Goal: Task Accomplishment & Management: Complete application form

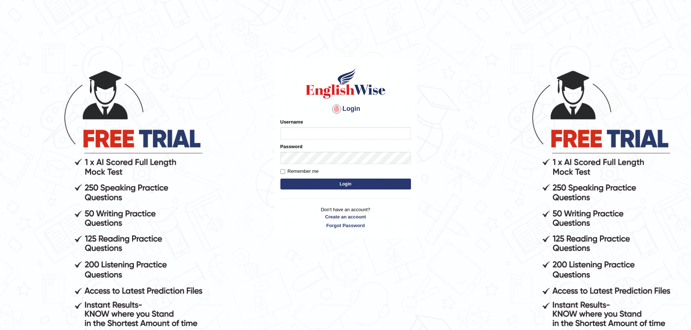
click at [120, 105] on body "Login Please fix the following errors: Username Password Remember me Login Don'…" at bounding box center [345, 199] width 691 height 330
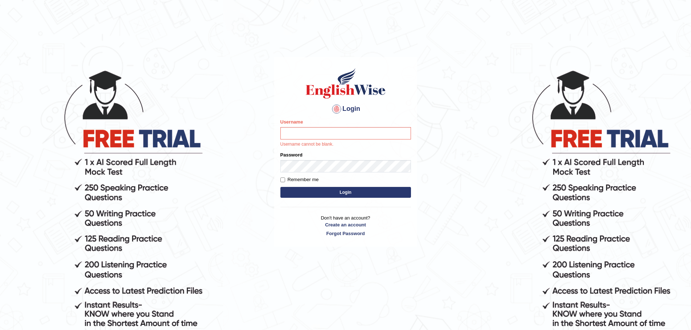
drag, startPoint x: 176, startPoint y: 141, endPoint x: 247, endPoint y: 154, distance: 71.9
click at [178, 142] on body "Login Please fix the following errors: Username Username cannot be blank. Passw…" at bounding box center [345, 199] width 691 height 330
click at [307, 131] on input "Username" at bounding box center [345, 133] width 131 height 12
type input "sanjaa_gansuh@yahoo.com"
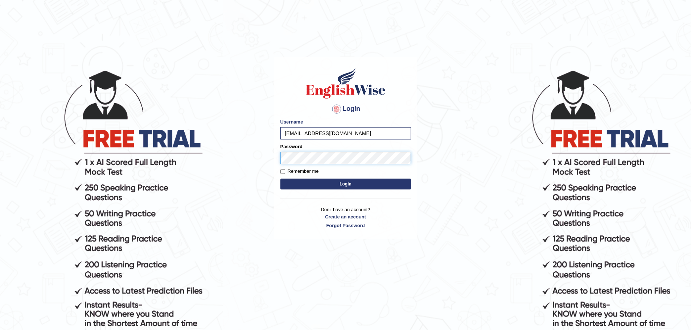
click at [280, 179] on button "Login" at bounding box center [345, 184] width 131 height 11
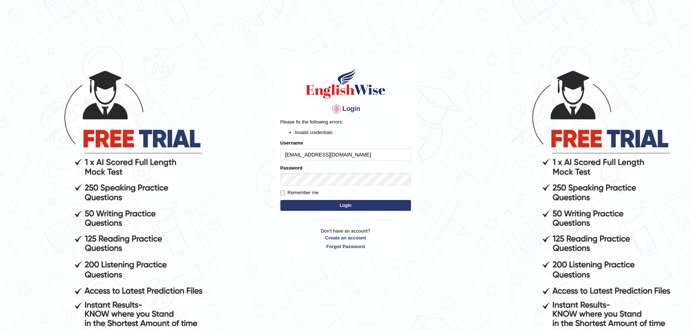
click at [340, 204] on button "Login" at bounding box center [345, 205] width 131 height 11
click at [351, 239] on link "Create an account" at bounding box center [345, 238] width 131 height 7
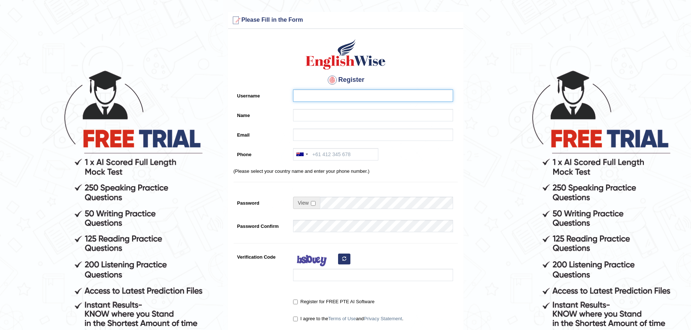
click at [351, 95] on input "Username" at bounding box center [373, 96] width 160 height 12
click at [331, 116] on input "Name" at bounding box center [373, 115] width 160 height 12
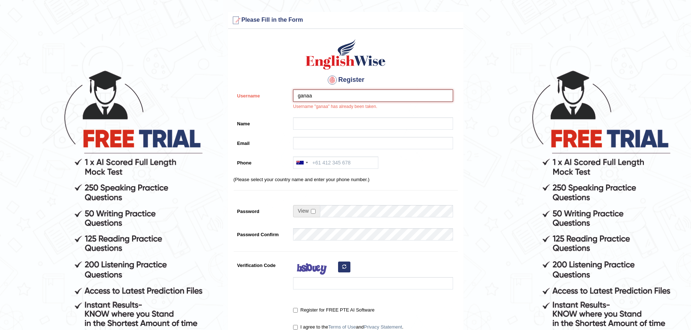
click at [318, 96] on input "ganaa" at bounding box center [373, 96] width 160 height 12
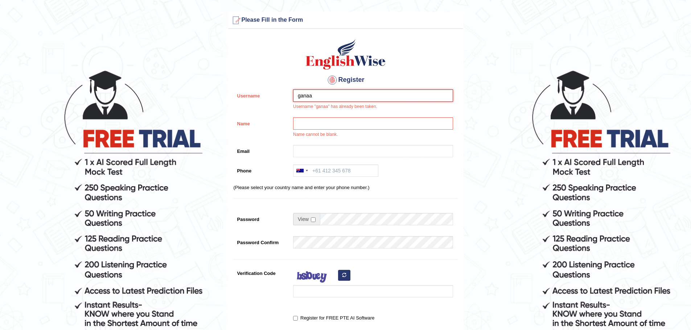
click at [299, 95] on input "ganaa" at bounding box center [373, 96] width 160 height 12
click at [327, 96] on input "Ganaa" at bounding box center [373, 96] width 160 height 12
type input "Ganaa22"
drag, startPoint x: 331, startPoint y: 120, endPoint x: 334, endPoint y: 103, distance: 17.6
click at [332, 118] on input "Name" at bounding box center [373, 123] width 160 height 12
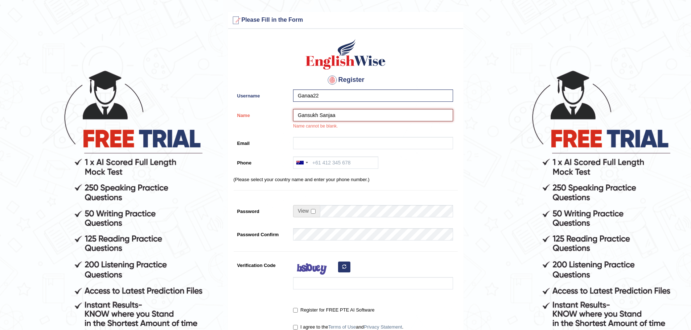
type input "Gansukh Sanjaa"
click at [319, 142] on input "Email" at bounding box center [373, 143] width 160 height 12
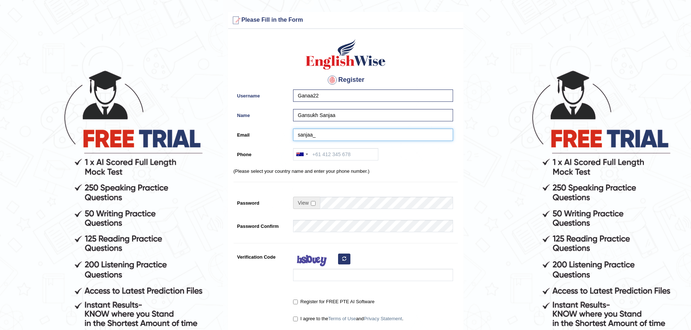
type input "sanjaa_"
drag, startPoint x: 316, startPoint y: 71, endPoint x: 369, endPoint y: 81, distance: 53.8
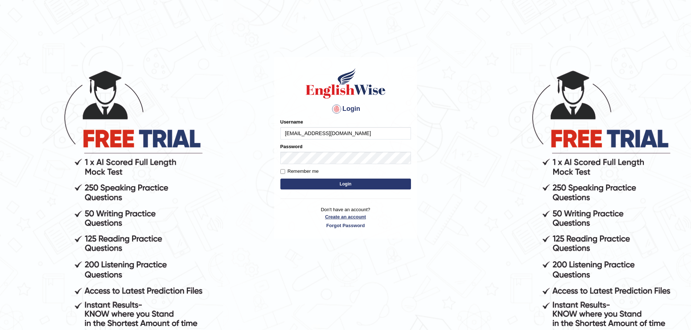
click at [355, 217] on link "Create an account" at bounding box center [345, 217] width 131 height 7
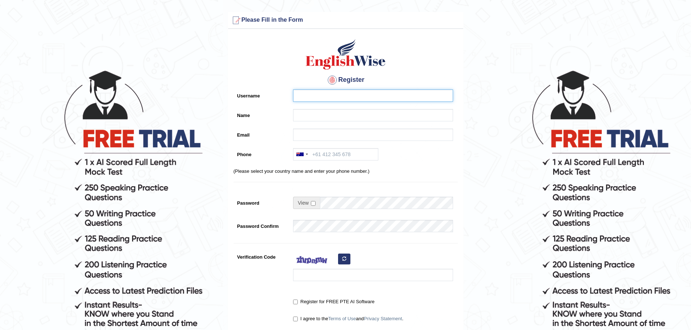
click at [331, 96] on input "Username" at bounding box center [373, 96] width 160 height 12
drag, startPoint x: 362, startPoint y: 95, endPoint x: 296, endPoint y: 94, distance: 65.3
click at [296, 94] on input "sanjaa_gansuh@yahoo.com" at bounding box center [373, 96] width 160 height 12
type input "sanjaa_gansuh@yahoo.com"
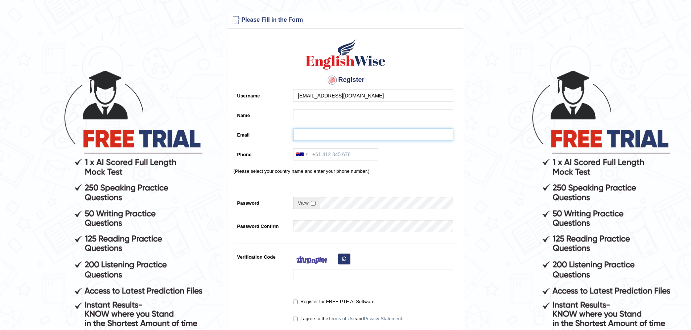
click at [318, 137] on input "Email" at bounding box center [373, 135] width 160 height 12
paste input "sanjaa_gansuh@yahoo.com"
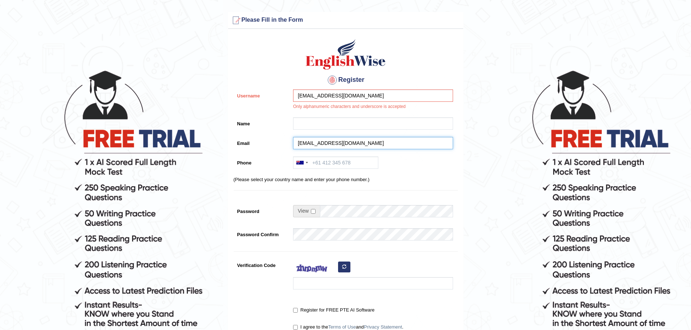
type input "sanjaa_gansuh@yahoo.com"
click at [310, 121] on input "Name" at bounding box center [373, 123] width 160 height 12
click at [370, 98] on input "sanjaa_gansuh@yahoo.com" at bounding box center [373, 96] width 160 height 12
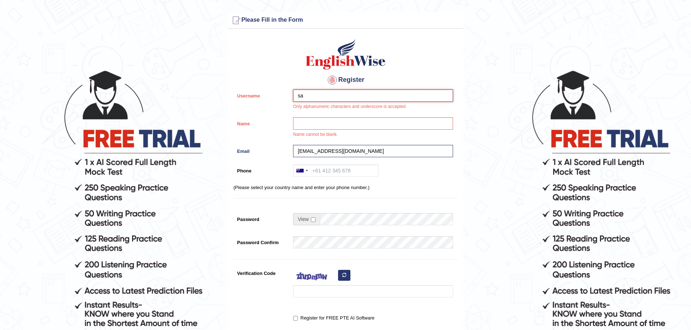
type input "s"
type input "Gansukh22"
click at [310, 124] on input "Name" at bounding box center [373, 123] width 160 height 12
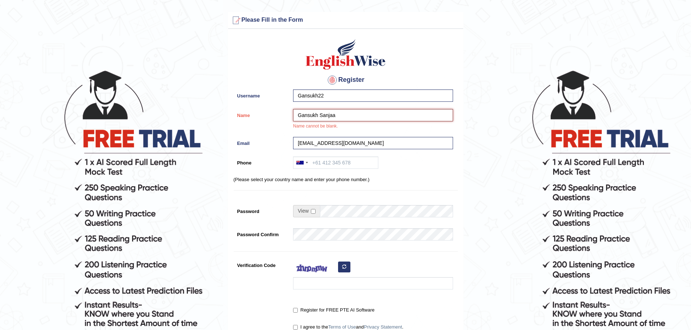
type input "Gansukh Sanjaa"
click at [346, 164] on input "Phone" at bounding box center [335, 163] width 85 height 12
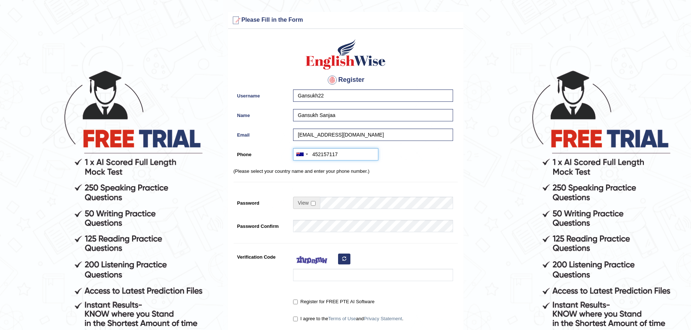
type input "452157117"
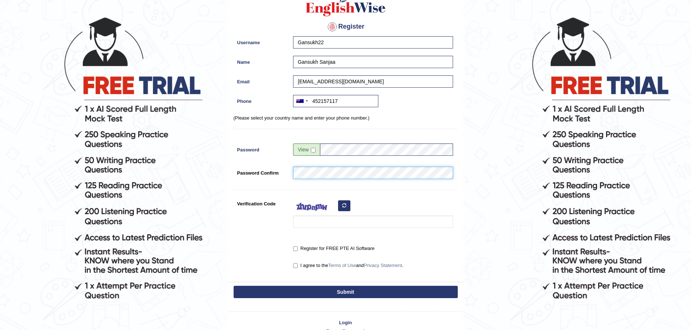
scroll to position [73, 0]
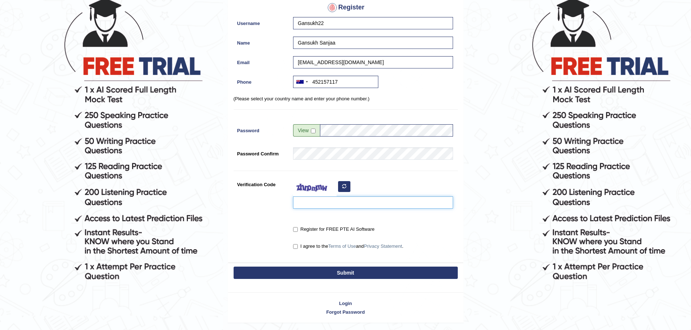
click at [316, 204] on input "Verification Code" at bounding box center [373, 203] width 160 height 12
type input "duoiyb"
click at [292, 248] on div "I agree to the Terms of Use and Privacy Statement ." at bounding box center [371, 246] width 164 height 13
click at [297, 247] on input "I agree to the Terms of Use and Privacy Statement ." at bounding box center [295, 246] width 5 height 5
checkbox input "true"
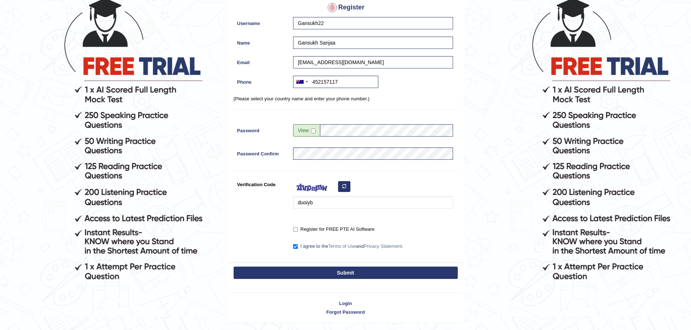
click at [342, 272] on button "Submit" at bounding box center [346, 273] width 224 height 12
type input "+61452157117"
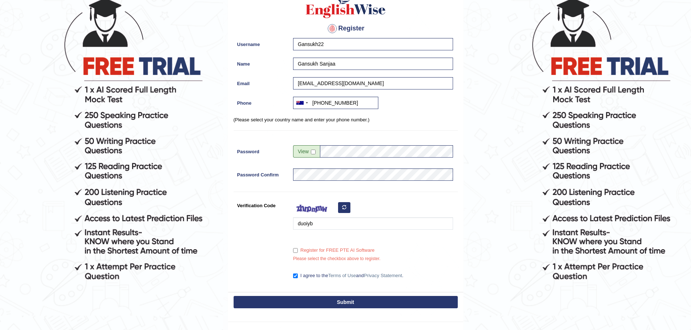
scroll to position [94, 0]
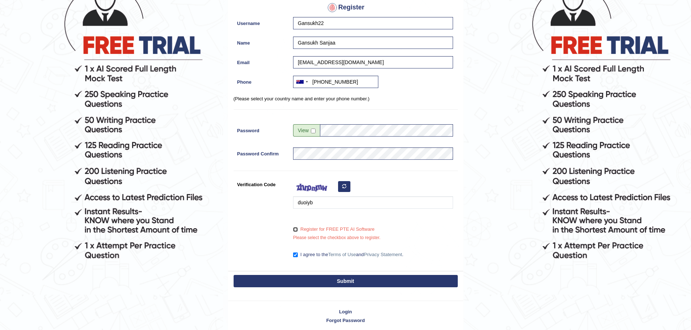
click at [297, 230] on input "Register for FREE PTE AI Software" at bounding box center [295, 229] width 5 height 5
checkbox input "true"
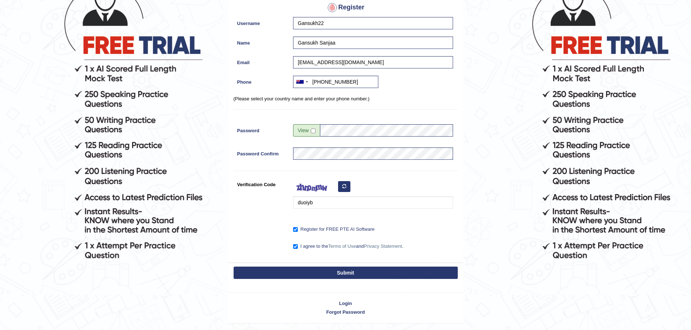
click at [351, 272] on button "Submit" at bounding box center [346, 273] width 224 height 12
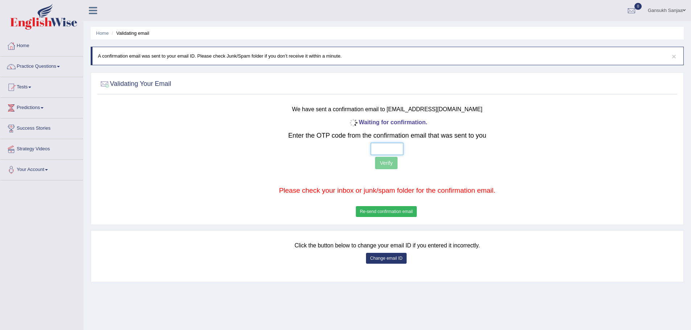
click at [393, 147] on input "text" at bounding box center [387, 149] width 33 height 12
type input "6 3 7 1"
click at [379, 159] on button "Verify" at bounding box center [386, 163] width 22 height 12
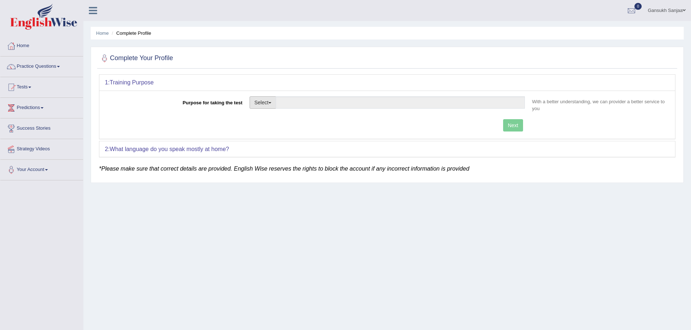
click at [271, 103] on span "button" at bounding box center [269, 102] width 3 height 1
click at [285, 127] on link "Permanent Residency" at bounding box center [282, 127] width 65 height 9
type input "Permanent Residency"
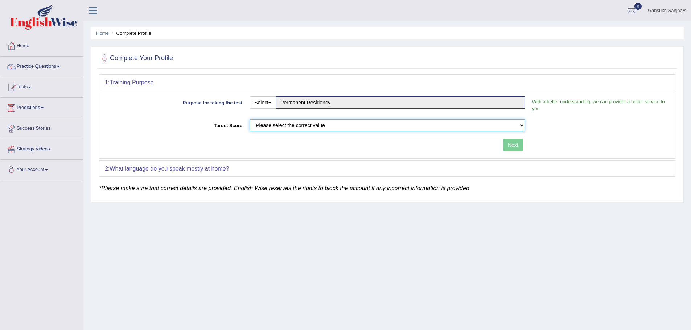
click at [522, 126] on select "Please select the correct value 50 (6 bands) 58 (6.5 bands) 65 (7 bands) 79 (8 …" at bounding box center [386, 125] width 275 height 12
select select "50"
click at [249, 119] on select "Please select the correct value 50 (6 bands) 58 (6.5 bands) 65 (7 bands) 79 (8 …" at bounding box center [386, 125] width 275 height 12
click at [511, 144] on button "Next" at bounding box center [513, 145] width 20 height 12
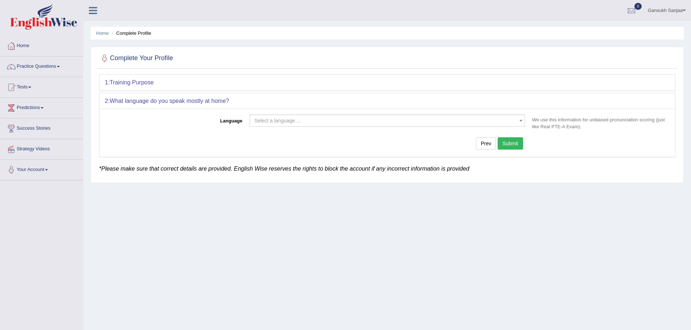
click at [402, 119] on span "Select a language ..." at bounding box center [384, 120] width 261 height 7
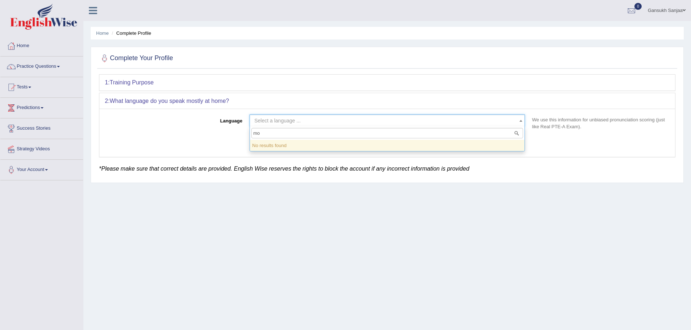
type input "m"
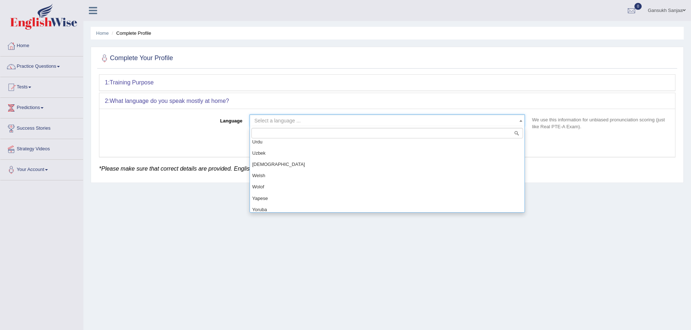
scroll to position [616, 0]
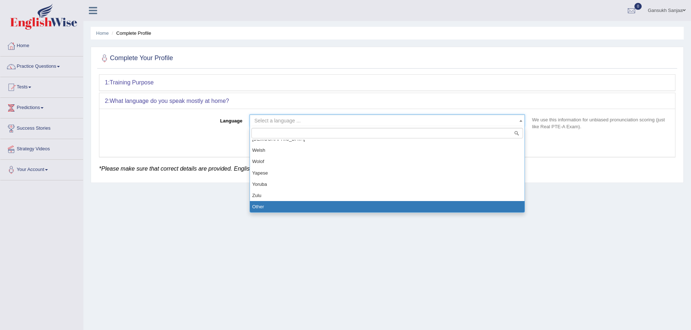
select select "Other"
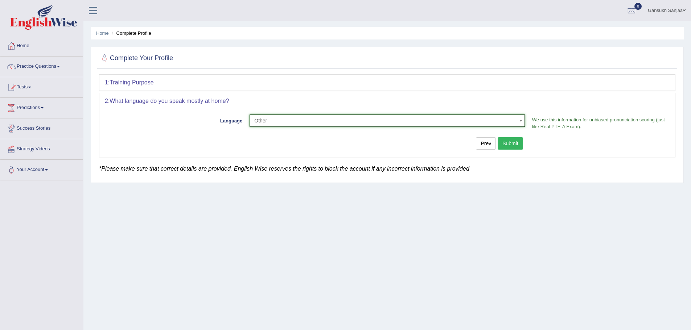
click at [515, 142] on button "Submit" at bounding box center [509, 143] width 25 height 12
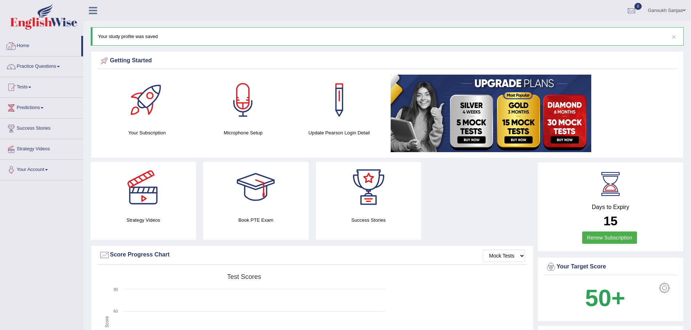
click at [20, 46] on link "Home" at bounding box center [40, 45] width 81 height 18
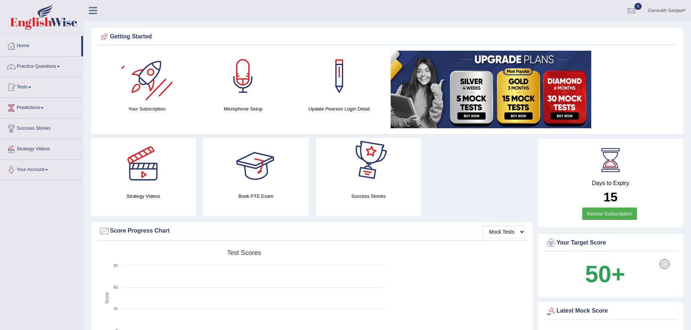
click at [95, 10] on icon at bounding box center [93, 10] width 8 height 9
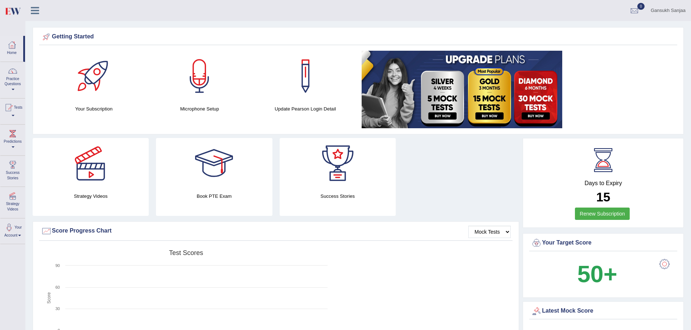
click at [42, 10] on link at bounding box center [34, 9] width 19 height 11
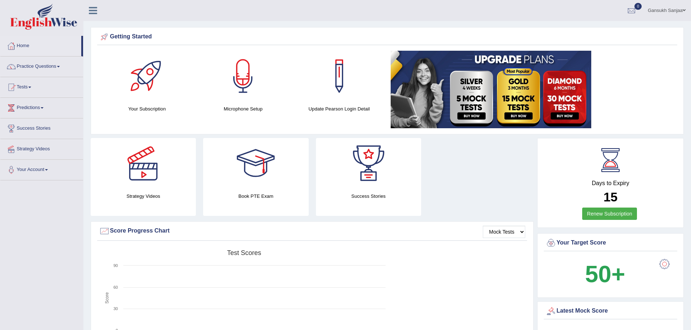
click at [93, 6] on icon at bounding box center [93, 10] width 8 height 9
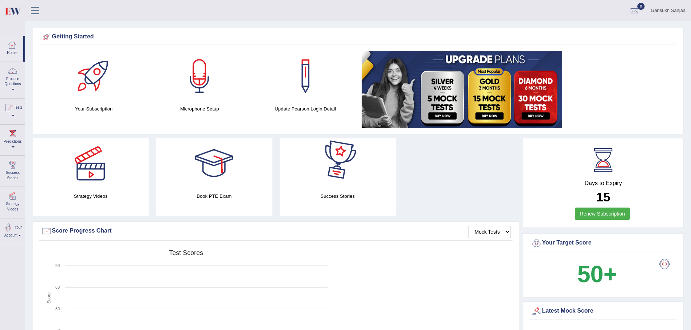
click at [20, 230] on link "Your Account" at bounding box center [12, 231] width 25 height 24
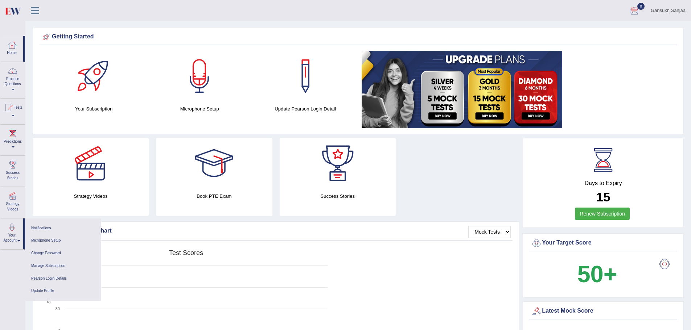
click at [635, 9] on div at bounding box center [634, 10] width 11 height 11
click at [600, 28] on strong "See All Alerts" at bounding box center [588, 31] width 32 height 6
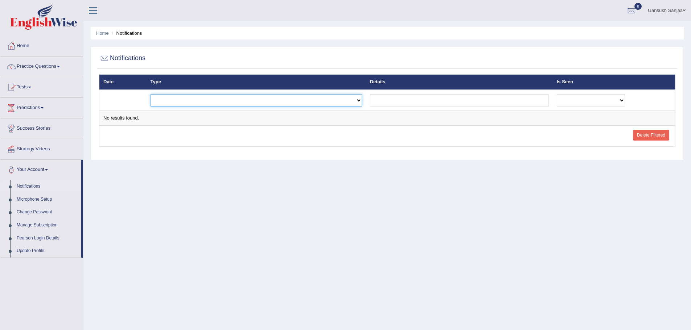
click at [361, 99] on select "Exam evaluated Question report replied Practice question report replied Test as…" at bounding box center [255, 100] width 211 height 12
click at [430, 103] on input "text" at bounding box center [459, 100] width 179 height 12
click at [566, 99] on select "No Yes" at bounding box center [591, 100] width 68 height 12
click at [487, 163] on div "Home Notifications Notifications Date Type Details Is Seen Exam evaluated Quest…" at bounding box center [386, 181] width 607 height 363
drag, startPoint x: 671, startPoint y: 9, endPoint x: 666, endPoint y: 8, distance: 4.8
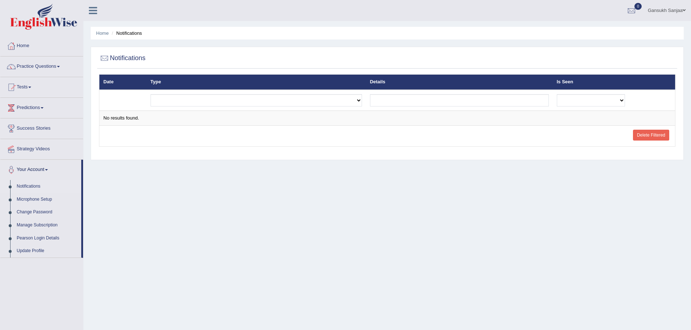
click at [670, 9] on link "Gansukh Sanjaa" at bounding box center [666, 9] width 49 height 19
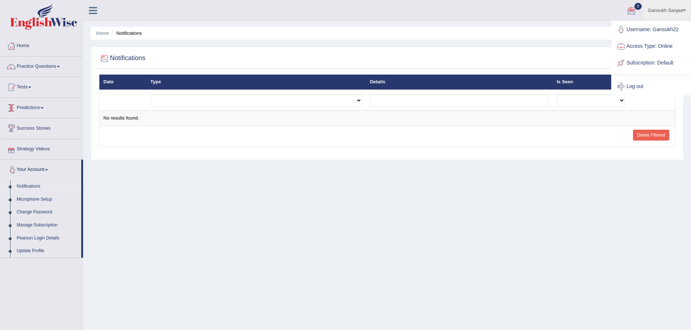
click at [93, 9] on icon at bounding box center [93, 10] width 8 height 9
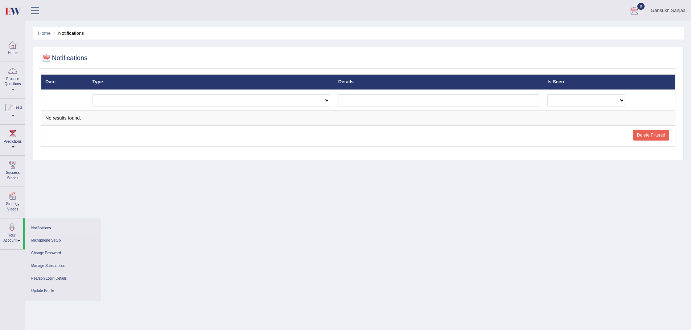
click at [108, 199] on div "Home Notifications Notifications Date Type Details Is Seen Exam evaluated Quest…" at bounding box center [357, 181] width 665 height 363
click at [14, 202] on div at bounding box center [12, 196] width 11 height 11
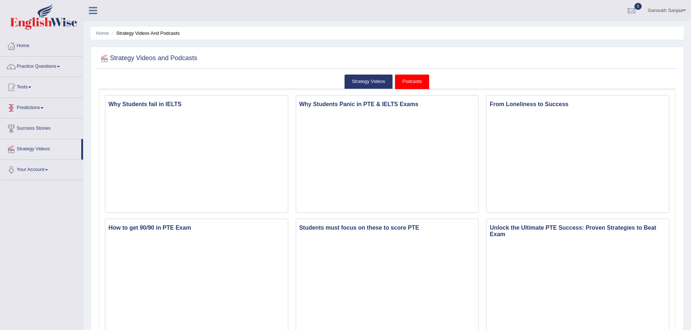
click at [46, 107] on link "Predictions" at bounding box center [41, 107] width 83 height 18
click at [46, 107] on link "Predictions" at bounding box center [40, 107] width 81 height 18
click at [31, 88] on span at bounding box center [29, 87] width 3 height 1
click at [59, 66] on link "Practice Questions" at bounding box center [41, 66] width 83 height 18
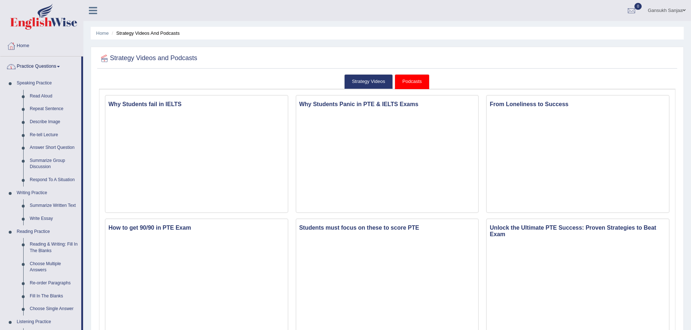
click at [30, 44] on link "Home" at bounding box center [41, 45] width 83 height 18
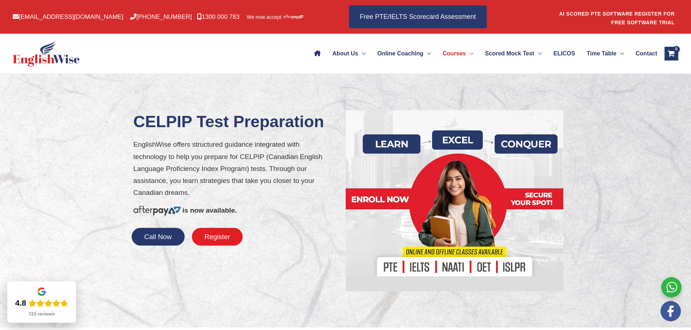
click at [231, 246] on button "Register" at bounding box center [217, 237] width 51 height 18
click at [171, 246] on button "Call Now" at bounding box center [158, 237] width 53 height 18
